Goal: Information Seeking & Learning: Learn about a topic

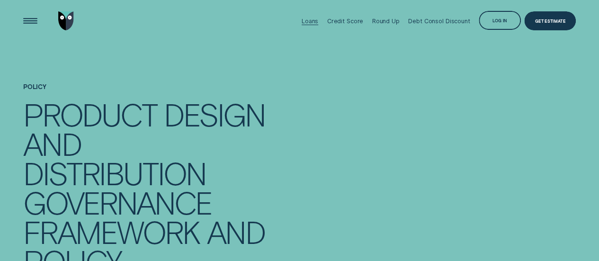
click at [314, 20] on div "Loans" at bounding box center [310, 21] width 17 height 7
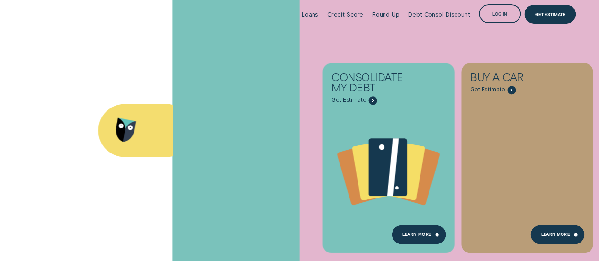
scroll to position [47, 0]
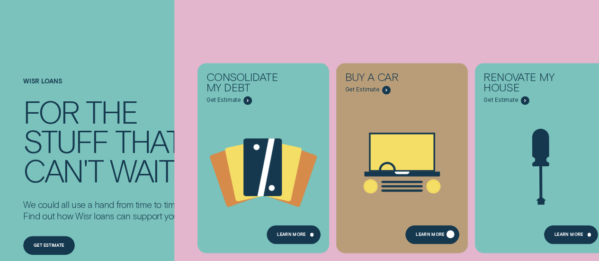
click at [428, 235] on div "Learn More" at bounding box center [430, 236] width 29 height 4
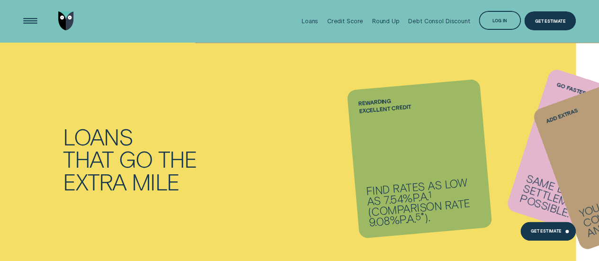
scroll to position [295, 0]
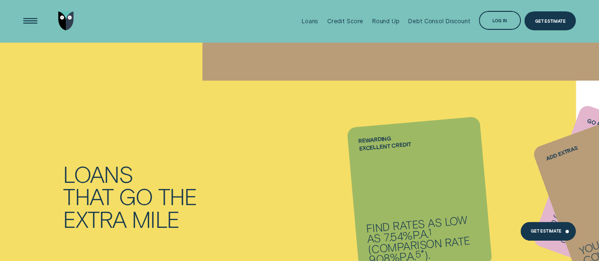
click at [403, 217] on li "Add extras You can also cover insurance and other costs." at bounding box center [419, 196] width 133 height 149
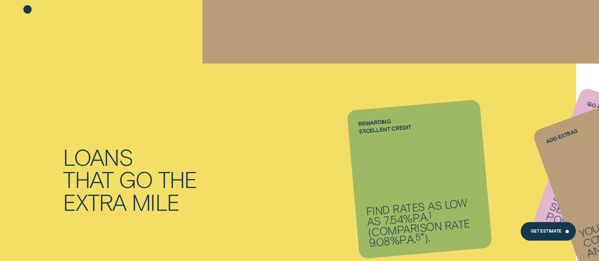
click at [402, 213] on li "Add extras You can also cover insurance and other costs." at bounding box center [419, 179] width 133 height 149
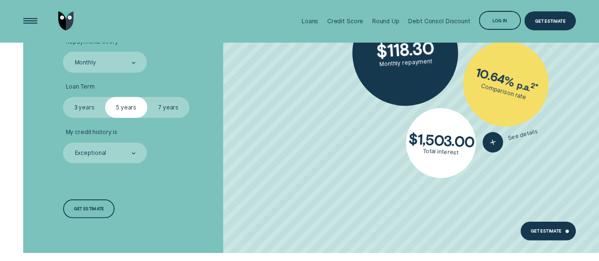
scroll to position [1292, 0]
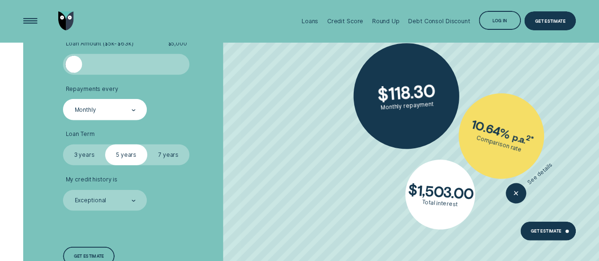
click at [80, 117] on ul "Loan Type Select Loan Type Secured Unsecured Loan Amount ( $5k - $63k ) $ 5,000…" at bounding box center [159, 103] width 193 height 216
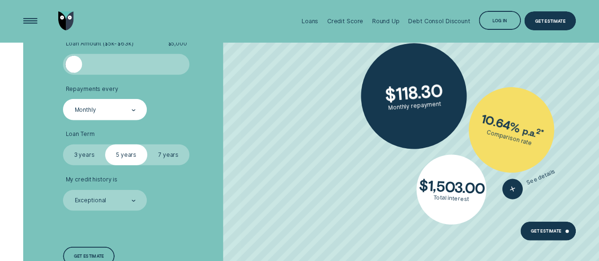
scroll to position [1245, 0]
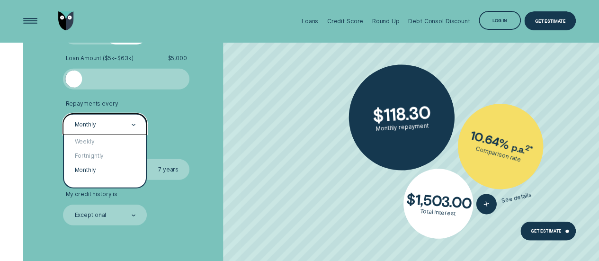
click at [80, 117] on div "Monthly" at bounding box center [105, 124] width 84 height 21
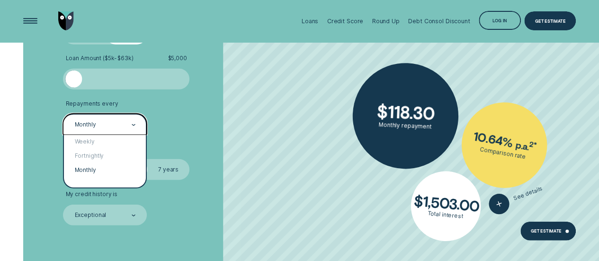
scroll to position [1198, 0]
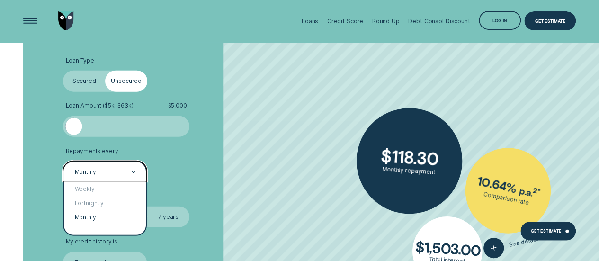
click at [216, 159] on li "Repayments every option Monthly selected, 3 of 3. 3 results available. Use Up a…" at bounding box center [159, 165] width 193 height 35
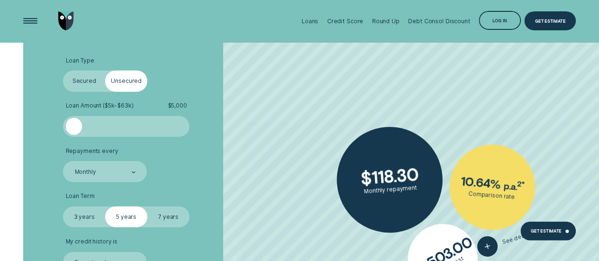
scroll to position [1150, 0]
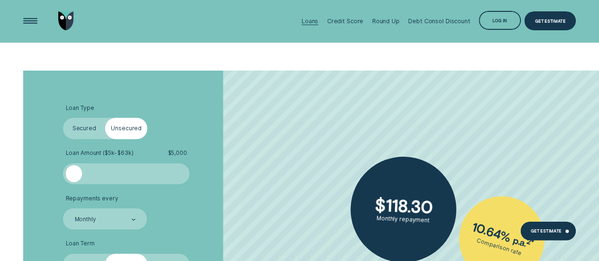
click at [310, 21] on div "Loans" at bounding box center [310, 21] width 17 height 7
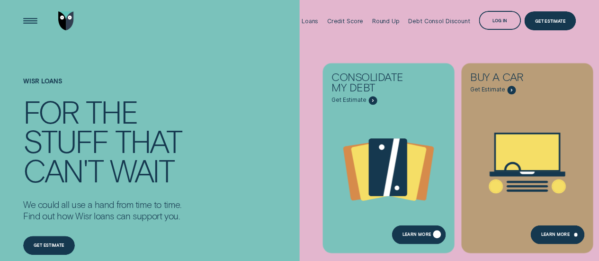
click at [410, 235] on div "Learn more" at bounding box center [416, 236] width 29 height 4
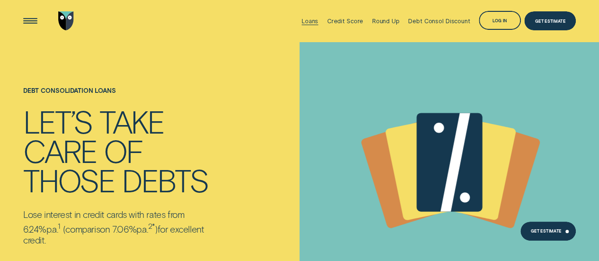
click at [312, 20] on div "Loans" at bounding box center [310, 21] width 17 height 7
